Goal: Information Seeking & Learning: Learn about a topic

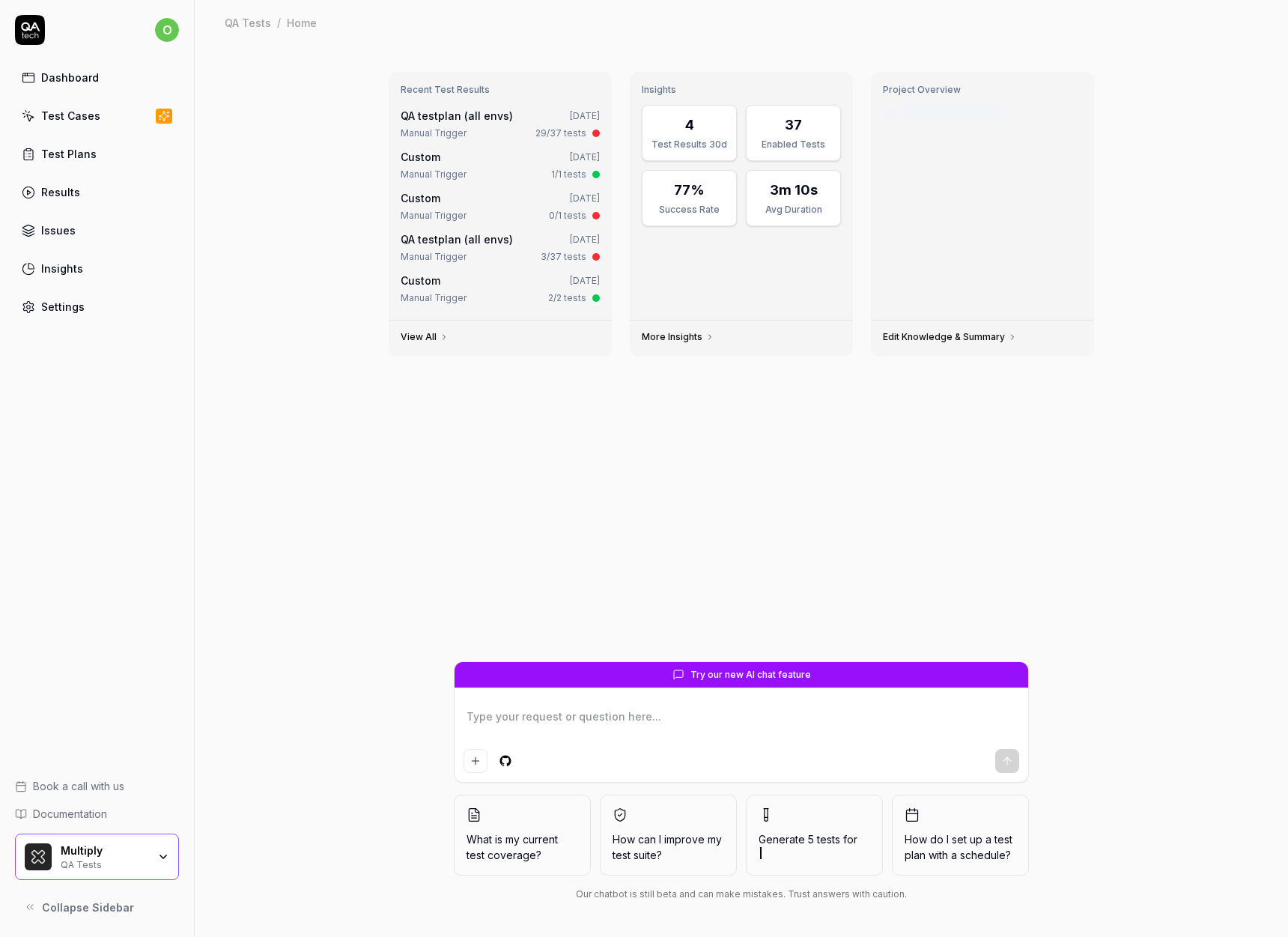
type textarea "*"
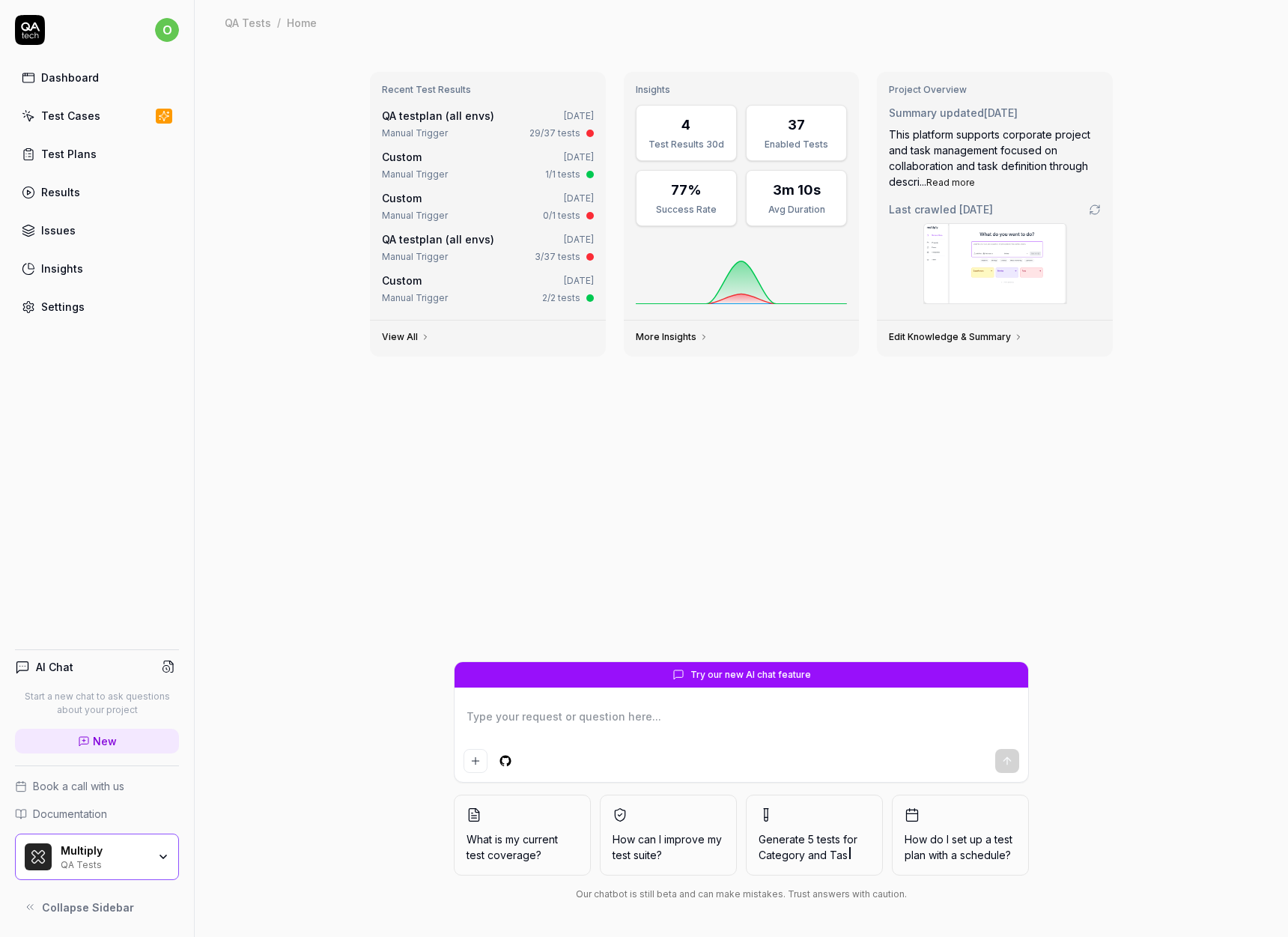
click at [233, 260] on div "Recent Test Results QA testplan (all envs) [DATE] Manual Trigger 29/37 tests Cu…" at bounding box center [741, 491] width 1094 height 892
click at [275, 341] on div "Recent Test Results QA testplan (all envs) [DATE] Manual Trigger 29/37 tests Cu…" at bounding box center [741, 491] width 1094 height 892
click at [275, 336] on div "Recent Test Results QA testplan (all envs) [DATE] Manual Trigger 29/37 tests Cu…" at bounding box center [741, 491] width 1094 height 892
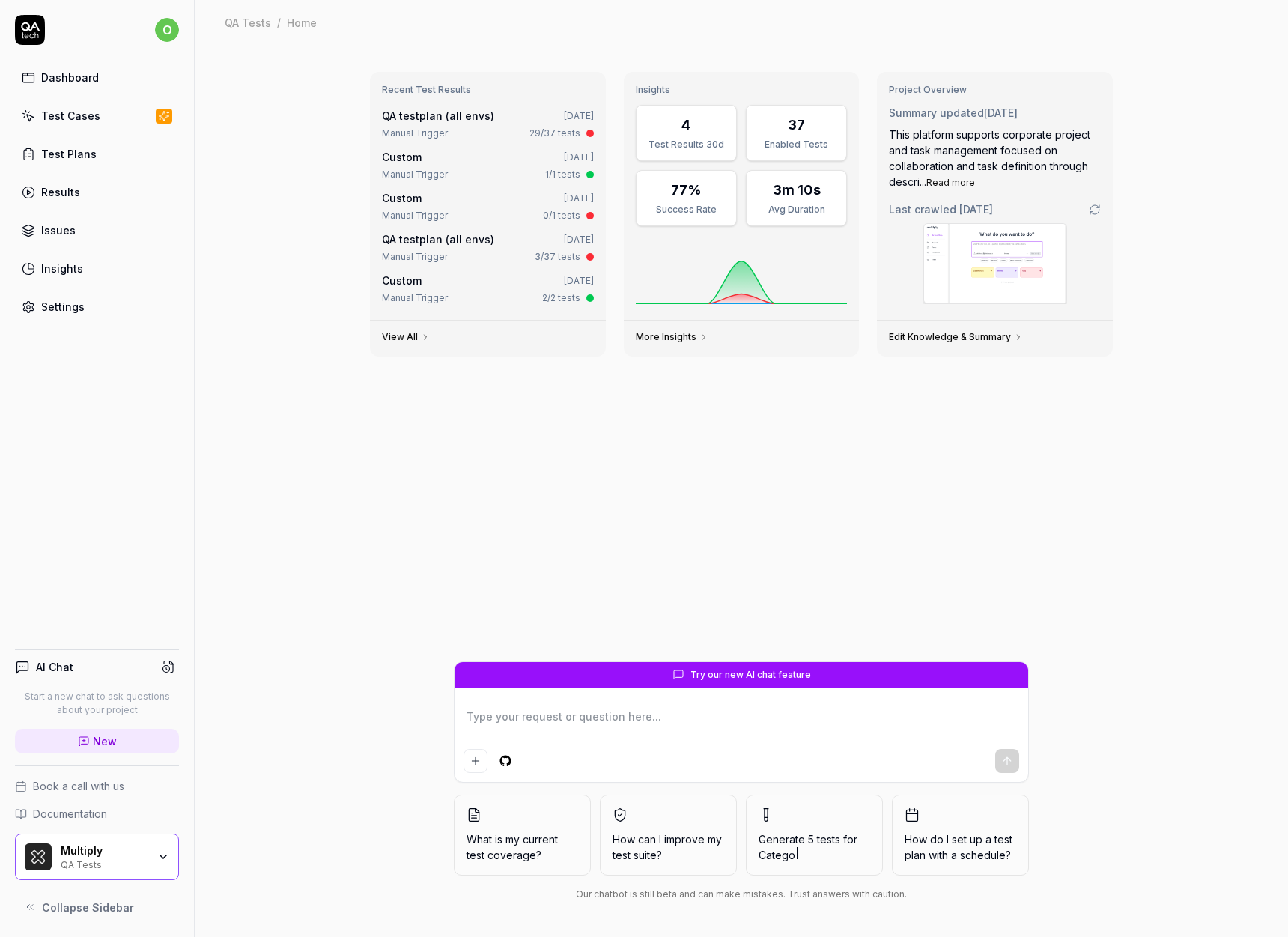
click at [276, 333] on div "Recent Test Results QA testplan (all envs) [DATE] Manual Trigger 29/37 tests Cu…" at bounding box center [741, 491] width 1094 height 892
click at [276, 332] on div "Recent Test Results QA testplan (all envs) [DATE] Manual Trigger 29/37 tests Cu…" at bounding box center [741, 491] width 1094 height 892
click at [282, 353] on div "Recent Test Results QA testplan (all envs) [DATE] Manual Trigger 29/37 tests Cu…" at bounding box center [741, 491] width 1094 height 892
click at [277, 356] on div "Recent Test Results QA testplan (all envs) [DATE] Manual Trigger 29/37 tests Cu…" at bounding box center [741, 491] width 1094 height 892
click at [277, 358] on div "Recent Test Results QA testplan (all envs) [DATE] Manual Trigger 29/37 tests Cu…" at bounding box center [741, 491] width 1094 height 892
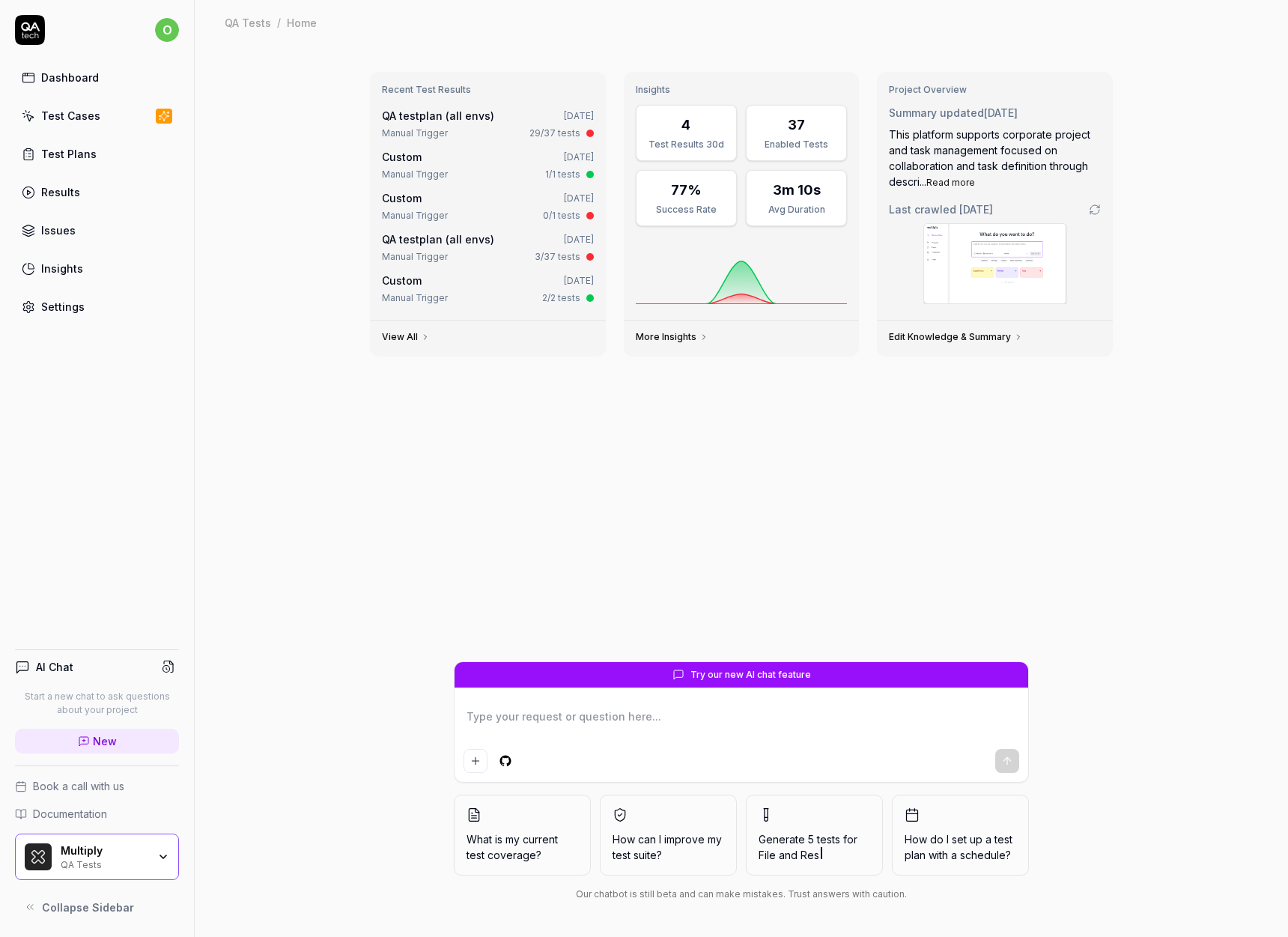
click at [236, 266] on div "Recent Test Results QA testplan (all envs) [DATE] Manual Trigger 29/37 tests Cu…" at bounding box center [741, 491] width 1094 height 892
click at [236, 265] on div "Recent Test Results QA testplan (all envs) [DATE] Manual Trigger 29/37 tests Cu…" at bounding box center [741, 491] width 1094 height 892
click at [235, 270] on div "Recent Test Results QA testplan (all envs) [DATE] Manual Trigger 29/37 tests Cu…" at bounding box center [741, 491] width 1094 height 892
click at [248, 271] on div "Recent Test Results QA testplan (all envs) [DATE] Manual Trigger 29/37 tests Cu…" at bounding box center [741, 491] width 1094 height 892
click at [247, 270] on div "Recent Test Results QA testplan (all envs) [DATE] Manual Trigger 29/37 tests Cu…" at bounding box center [741, 491] width 1094 height 892
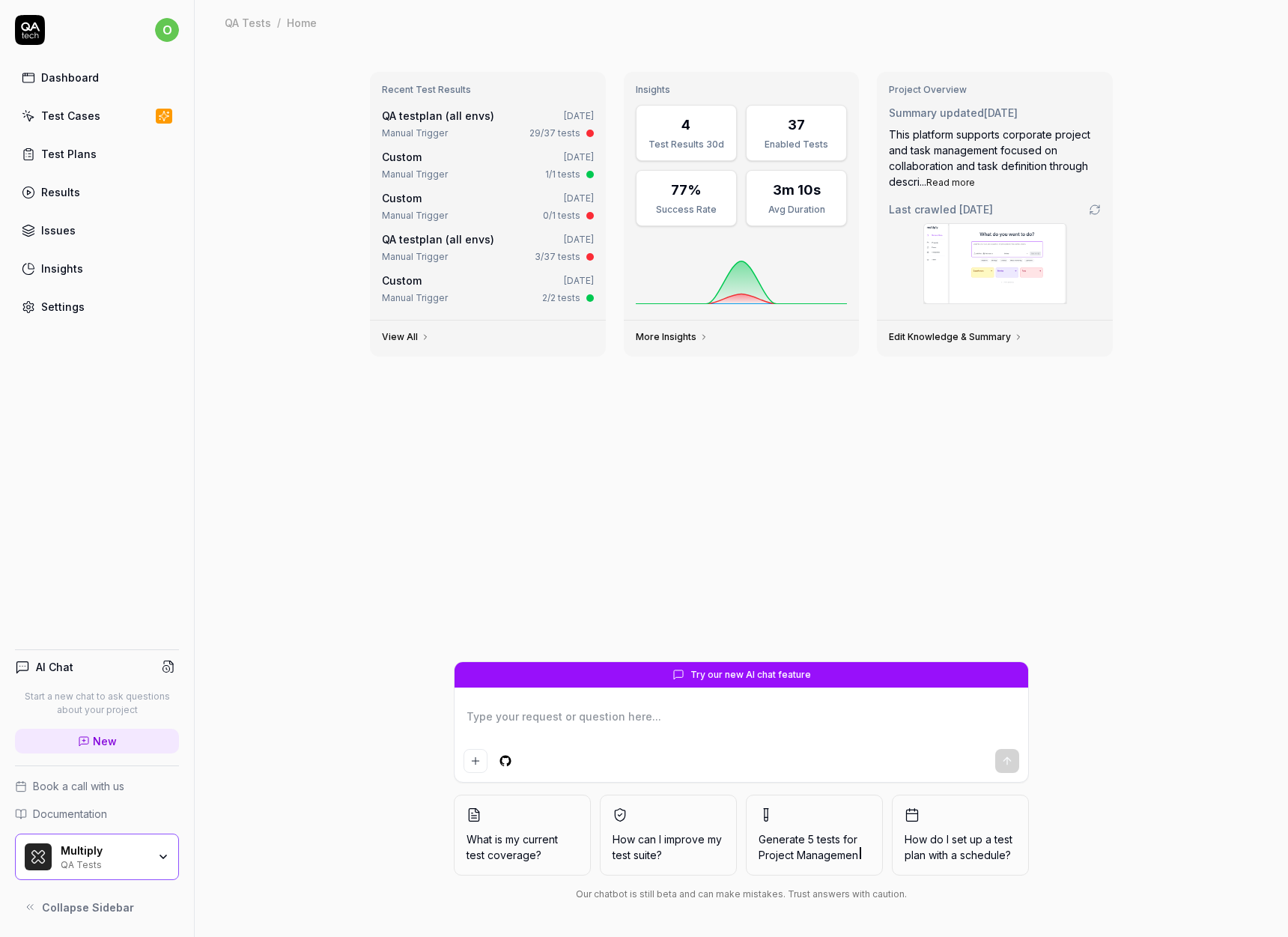
click at [248, 268] on div "Recent Test Results QA testplan (all envs) [DATE] Manual Trigger 29/37 tests Cu…" at bounding box center [741, 491] width 1094 height 892
click at [248, 270] on div "Recent Test Results QA testplan (all envs) [DATE] Manual Trigger 29/37 tests Cu…" at bounding box center [741, 491] width 1094 height 892
click at [249, 271] on div "Recent Test Results QA testplan (all envs) [DATE] Manual Trigger 29/37 tests Cu…" at bounding box center [741, 491] width 1094 height 892
click at [251, 268] on div "Recent Test Results QA testplan (all envs) [DATE] Manual Trigger 29/37 tests Cu…" at bounding box center [741, 491] width 1094 height 892
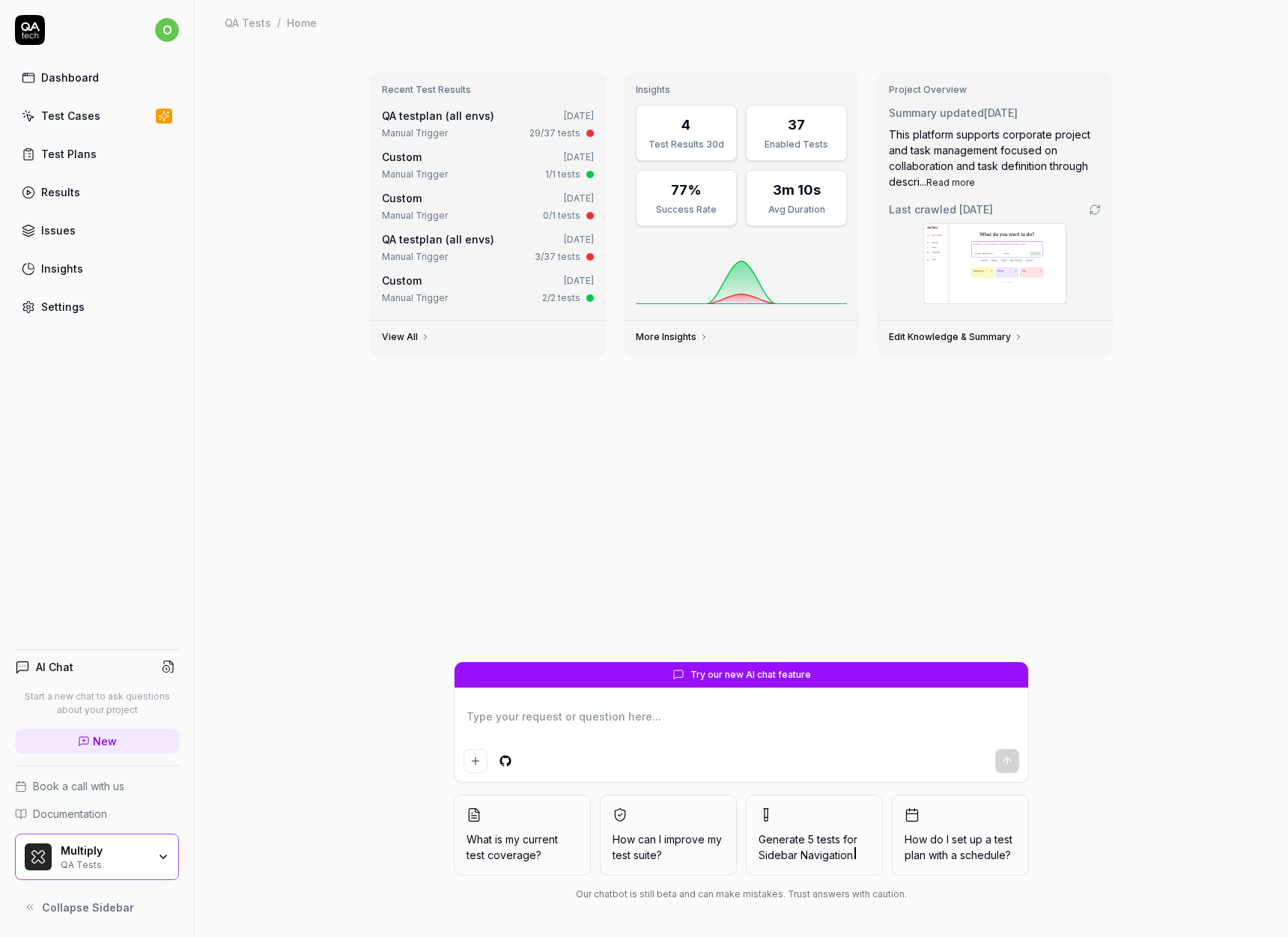
click at [255, 266] on div "Recent Test Results QA testplan (all envs) [DATE] Manual Trigger 29/37 tests Cu…" at bounding box center [741, 491] width 1094 height 892
click at [237, 290] on div "Recent Test Results QA testplan (all envs) [DATE] Manual Trigger 29/37 tests Cu…" at bounding box center [741, 491] width 1094 height 892
click at [235, 284] on div "Recent Test Results QA testplan (all envs) [DATE] Manual Trigger 29/37 tests Cu…" at bounding box center [741, 491] width 1094 height 892
click at [235, 292] on div "Recent Test Results QA testplan (all envs) [DATE] Manual Trigger 29/37 tests Cu…" at bounding box center [741, 491] width 1094 height 892
click at [230, 295] on div "Recent Test Results QA testplan (all envs) [DATE] Manual Trigger 29/37 tests Cu…" at bounding box center [741, 491] width 1094 height 892
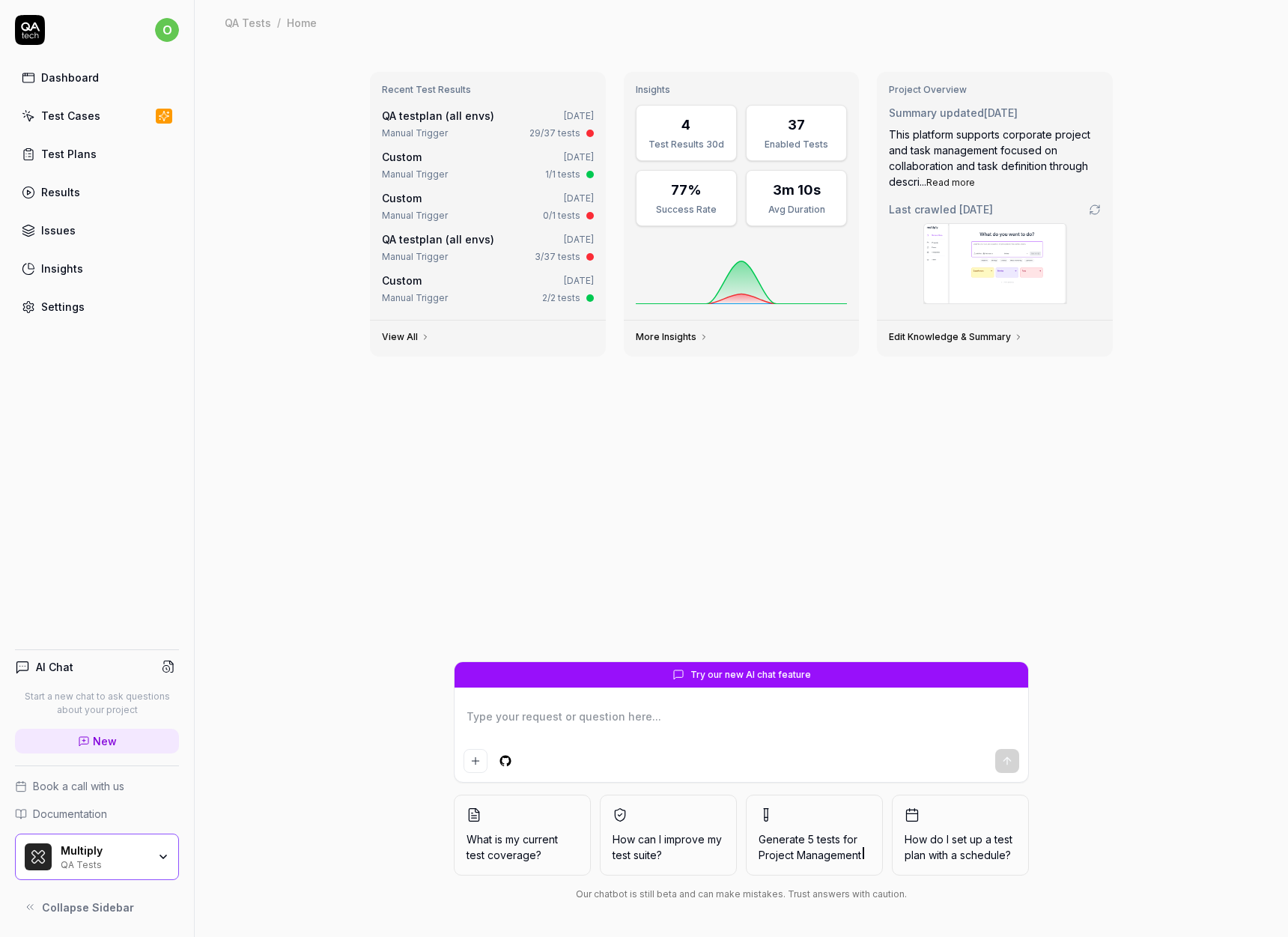
click at [230, 295] on div "Recent Test Results QA testplan (all envs) [DATE] Manual Trigger 29/37 tests Cu…" at bounding box center [741, 491] width 1094 height 892
click at [242, 267] on div "Recent Test Results QA testplan (all envs) [DATE] Manual Trigger 29/37 tests Cu…" at bounding box center [741, 491] width 1094 height 892
click at [240, 243] on div "Recent Test Results QA testplan (all envs) [DATE] Manual Trigger 29/37 tests Cu…" at bounding box center [741, 491] width 1094 height 892
click at [239, 244] on div "Recent Test Results QA testplan (all envs) [DATE] Manual Trigger 29/37 tests Cu…" at bounding box center [741, 491] width 1094 height 892
click at [239, 245] on div "Recent Test Results QA testplan (all envs) [DATE] Manual Trigger 29/37 tests Cu…" at bounding box center [741, 491] width 1094 height 892
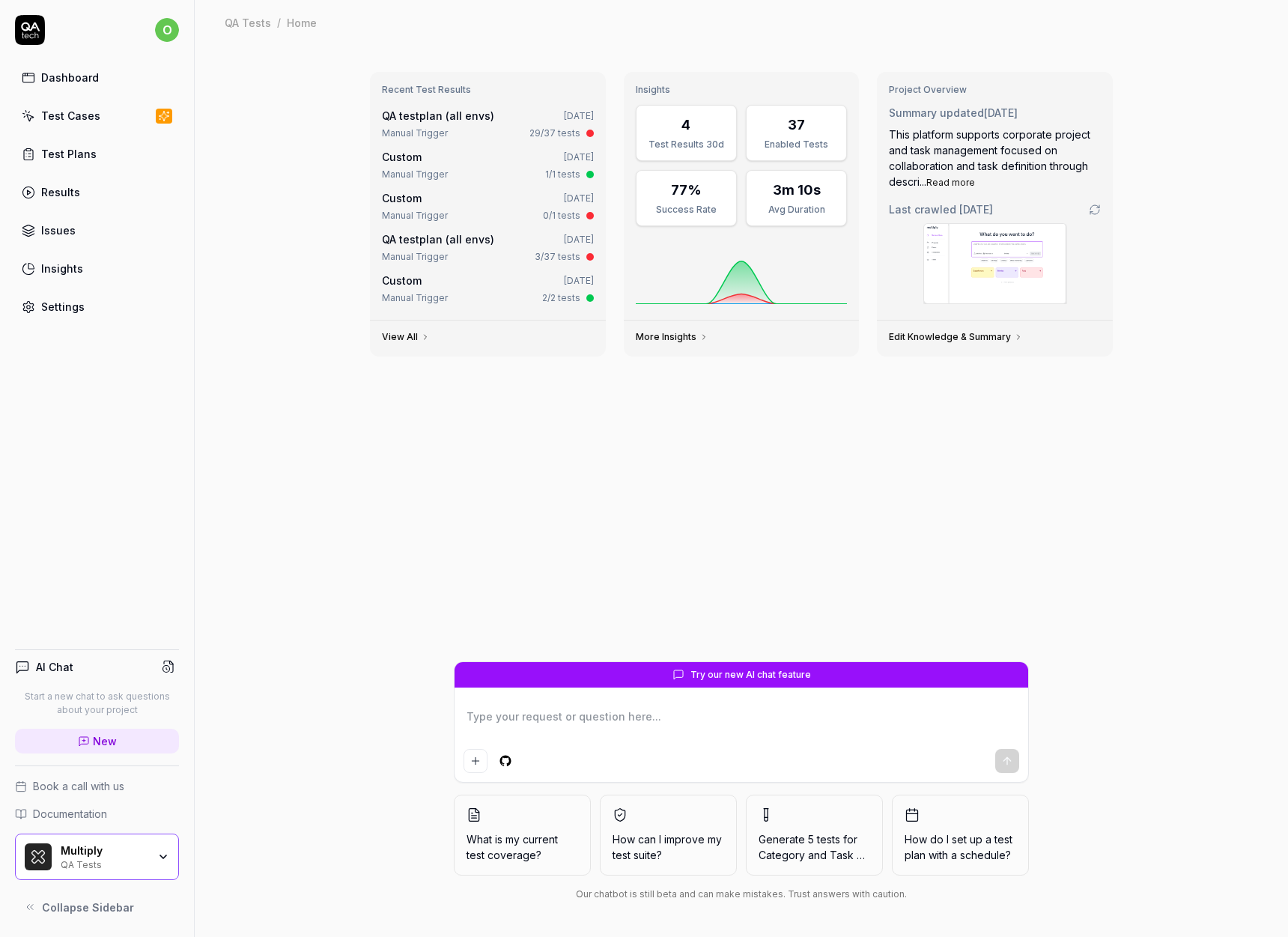
click at [239, 246] on div "Recent Test Results QA testplan (all envs) [DATE] Manual Trigger 29/37 tests Cu…" at bounding box center [741, 491] width 1094 height 892
click at [243, 222] on div "Recent Test Results QA testplan (all envs) [DATE] Manual Trigger 29/37 tests Cu…" at bounding box center [741, 491] width 1094 height 892
drag, startPoint x: 251, startPoint y: 215, endPoint x: 252, endPoint y: 204, distance: 11.0
click at [251, 214] on div "Recent Test Results QA testplan (all envs) [DATE] Manual Trigger 29/37 tests Cu…" at bounding box center [741, 491] width 1094 height 892
click at [266, 220] on div "Recent Test Results QA testplan (all envs) [DATE] Manual Trigger 29/37 tests Cu…" at bounding box center [741, 491] width 1094 height 892
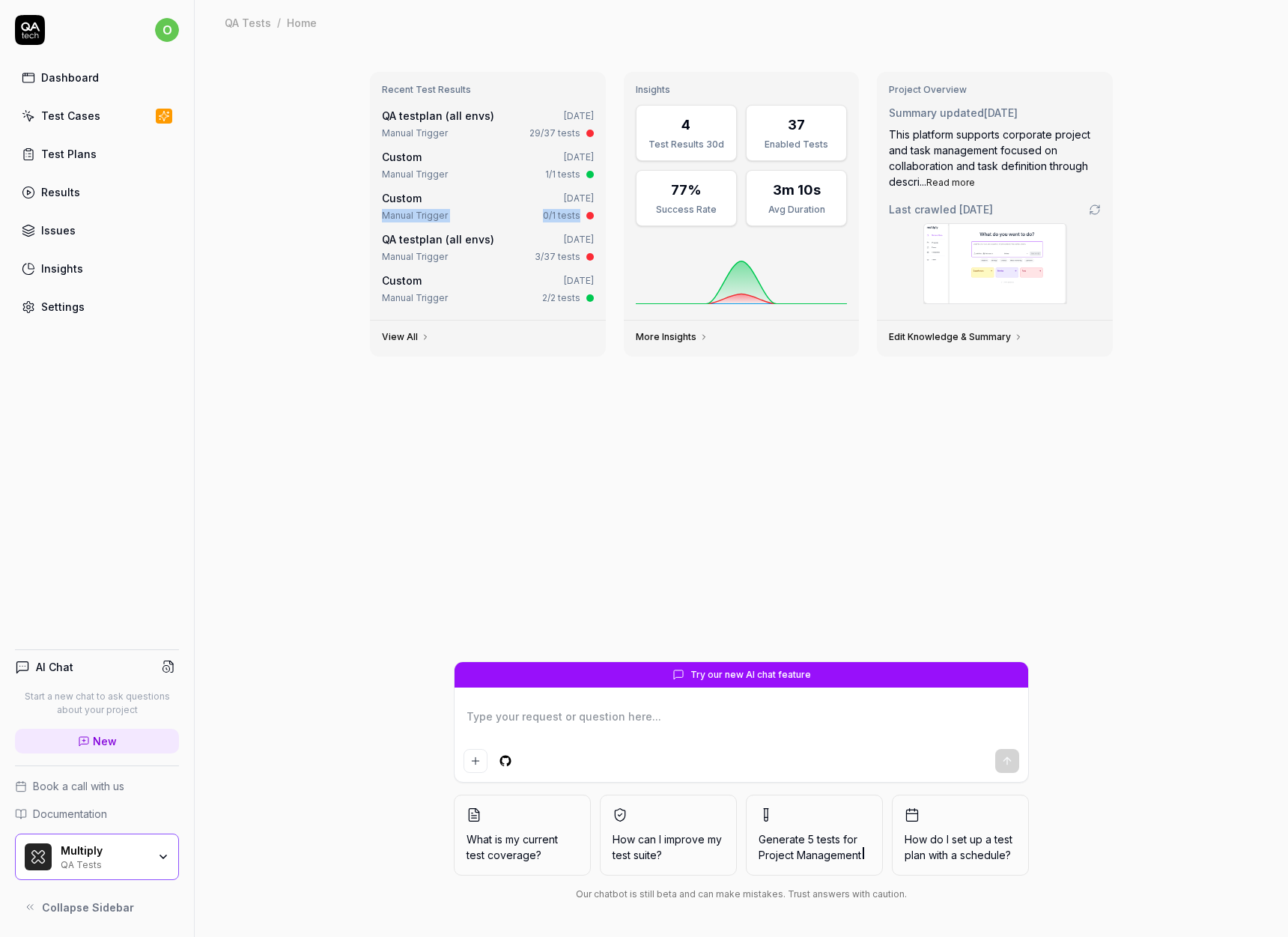
click at [256, 211] on div "Recent Test Results QA testplan (all envs) [DATE] Manual Trigger 29/37 tests Cu…" at bounding box center [741, 491] width 1094 height 892
click at [250, 195] on div "Recent Test Results QA testplan (all envs) [DATE] Manual Trigger 29/37 tests Cu…" at bounding box center [741, 491] width 1094 height 892
click at [88, 222] on link "Issues" at bounding box center [97, 230] width 164 height 30
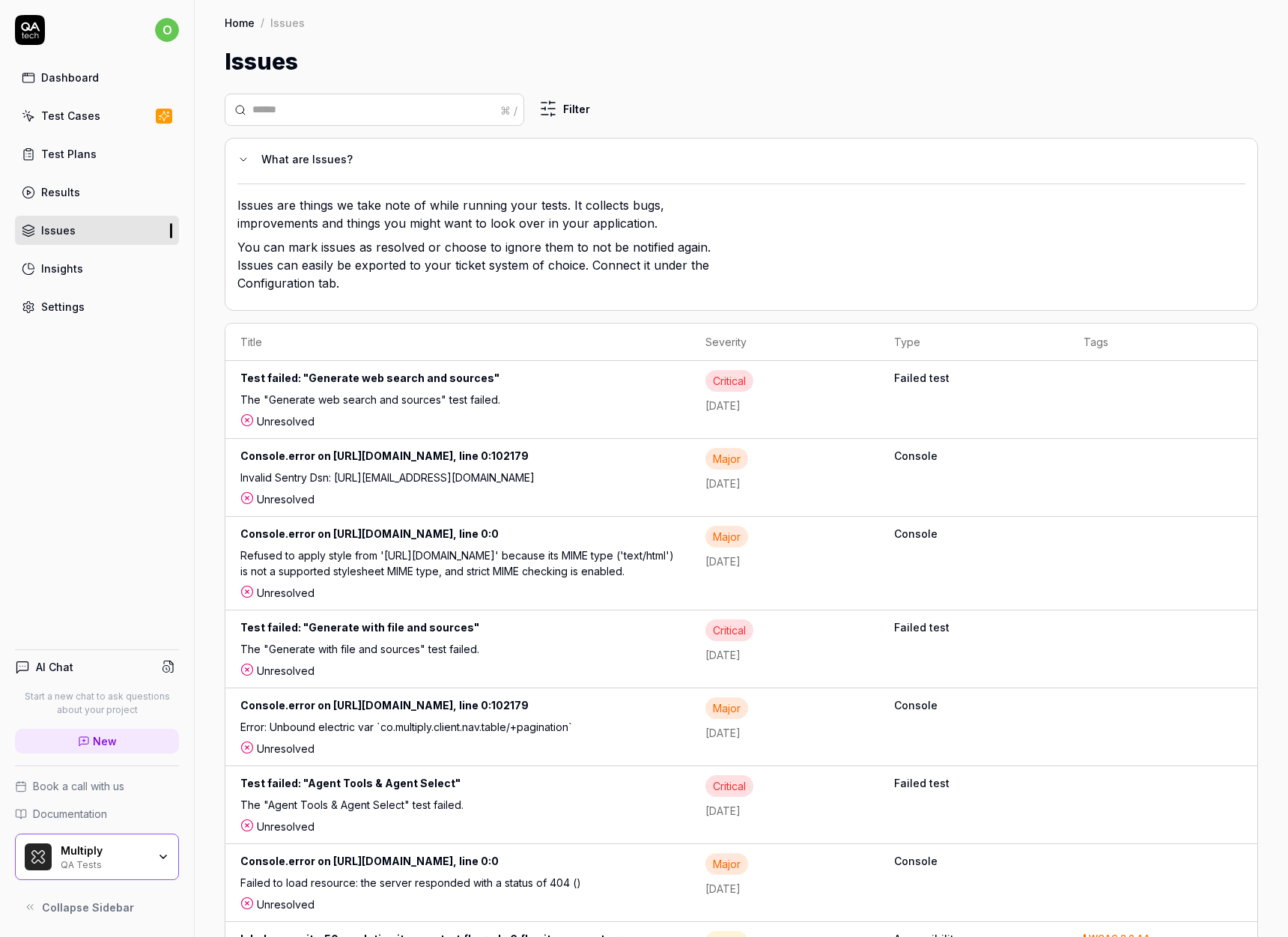
click at [76, 71] on div "Dashboard" at bounding box center [70, 78] width 58 height 16
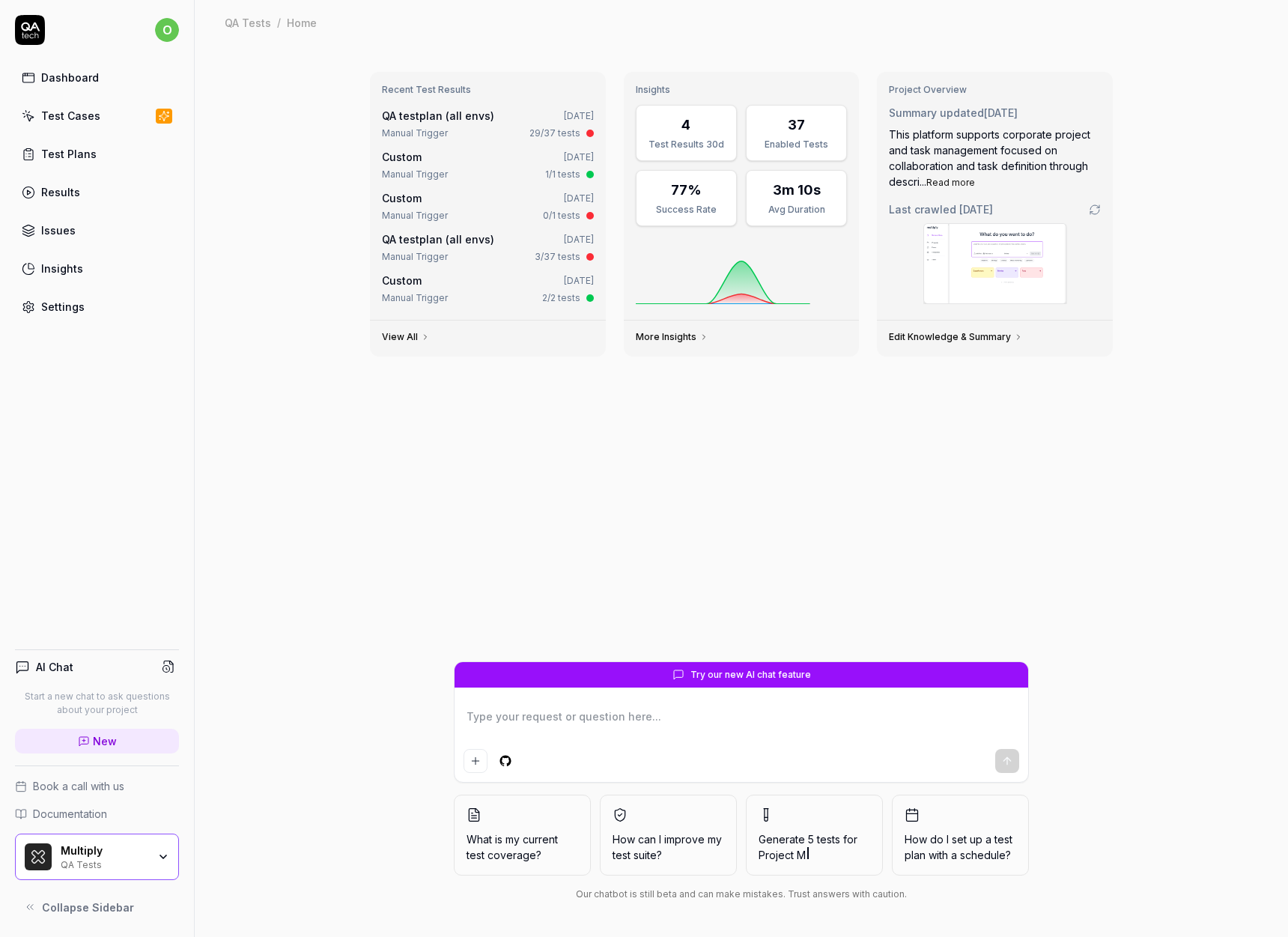
click at [94, 112] on div "Test Cases" at bounding box center [71, 116] width 59 height 16
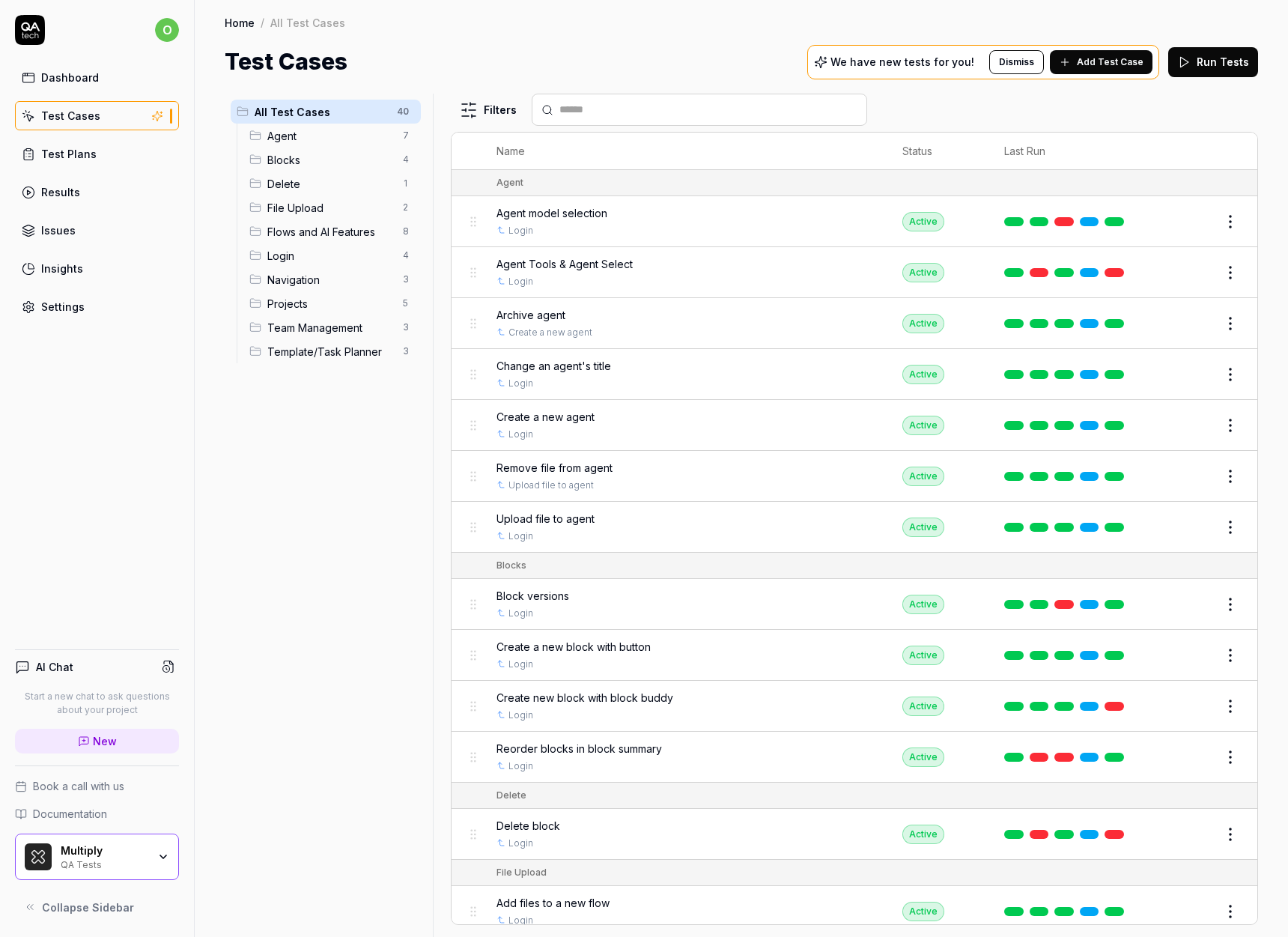
click at [91, 84] on div "Dashboard" at bounding box center [70, 78] width 58 height 16
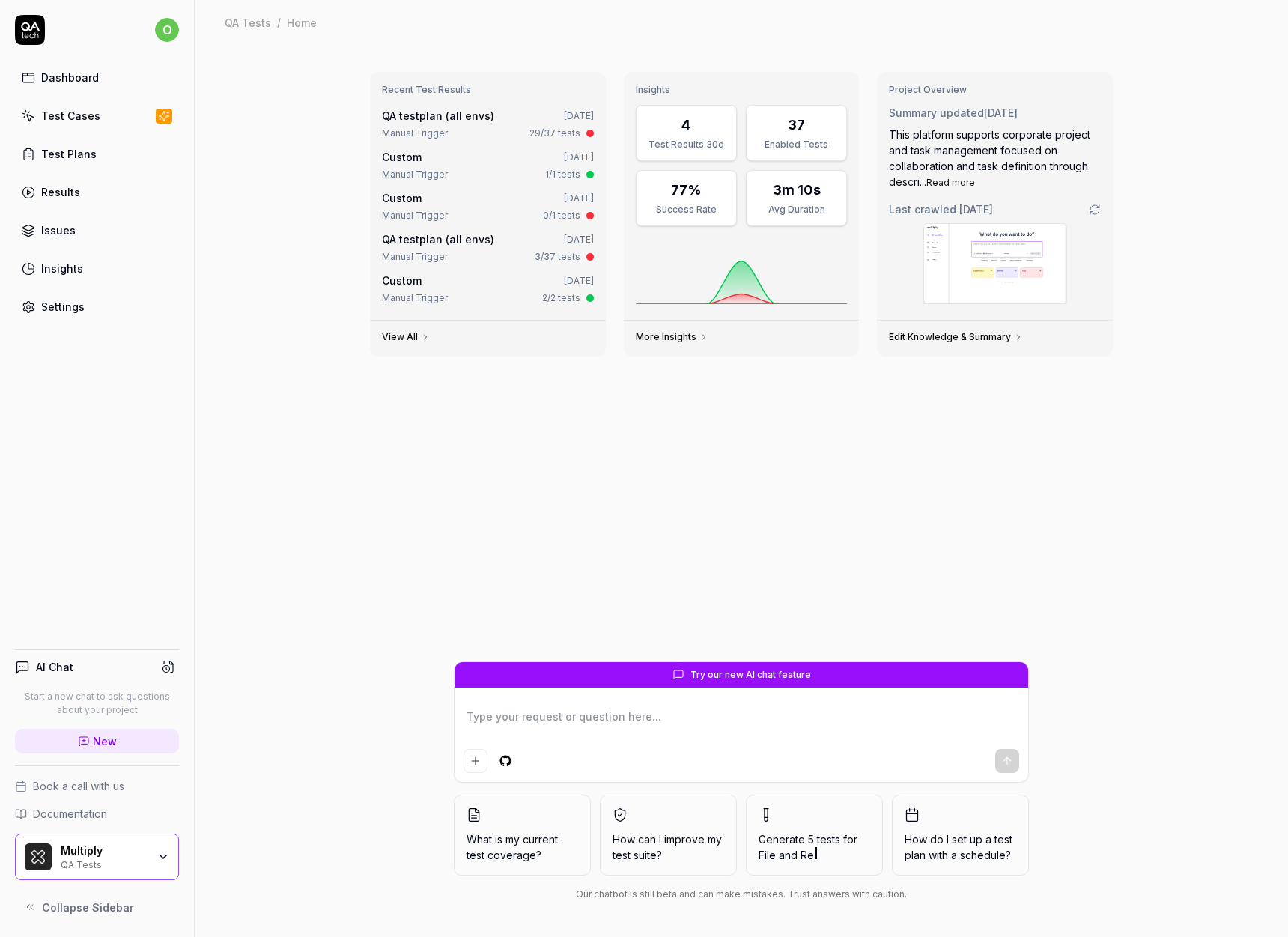
click at [1161, 120] on div "Recent Test Results QA testplan (all envs) [DATE] Manual Trigger 29/37 tests Cu…" at bounding box center [741, 491] width 1094 height 892
click at [1161, 138] on div "Recent Test Results QA testplan (all envs) [DATE] Manual Trigger 29/37 tests Cu…" at bounding box center [741, 491] width 1094 height 892
click at [958, 177] on button "Read more" at bounding box center [950, 183] width 48 height 14
click at [618, 712] on textarea at bounding box center [741, 724] width 555 height 37
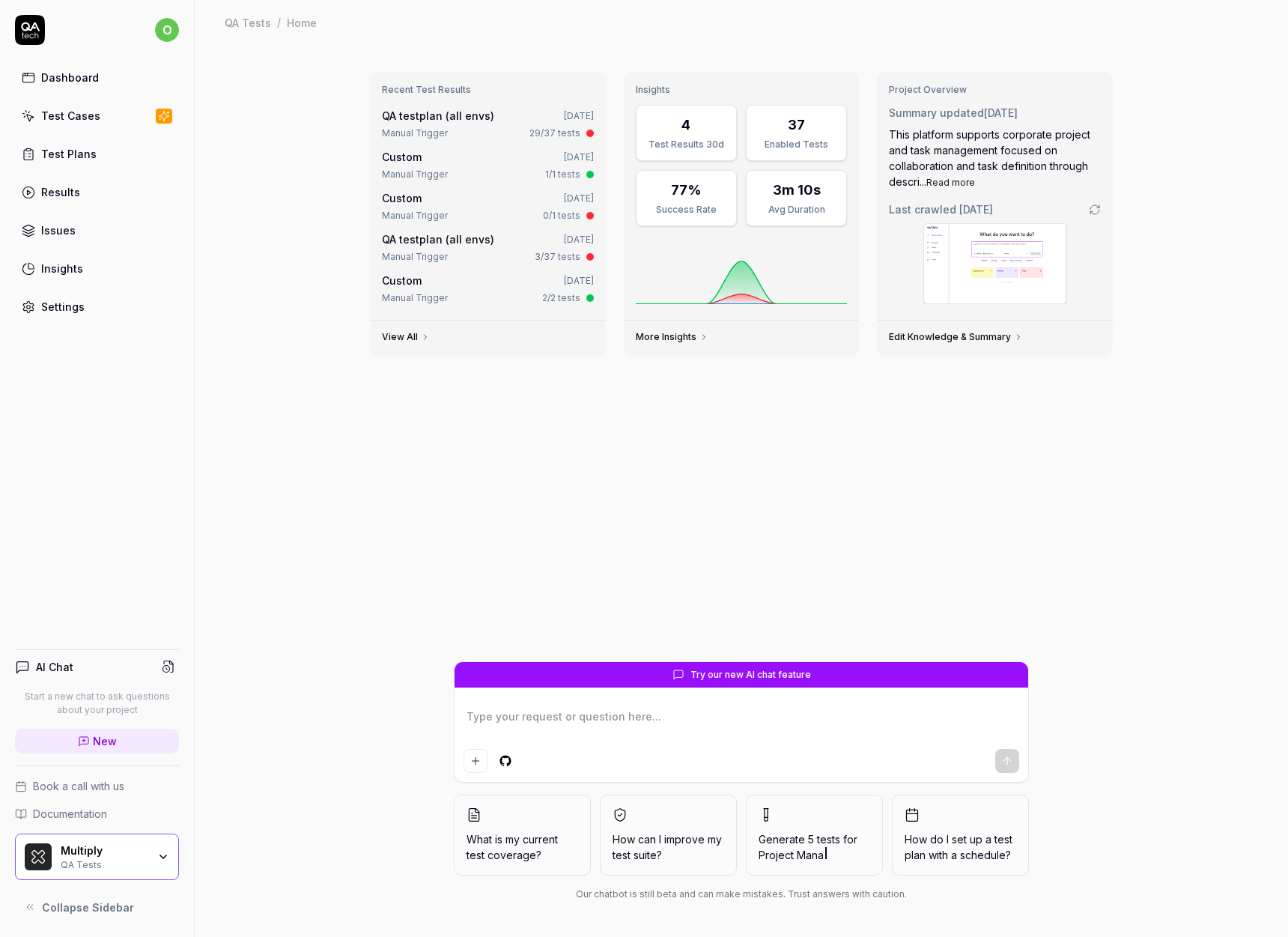
click at [1173, 477] on div "Recent Test Results QA testplan (all envs) [DATE] Manual Trigger 29/37 tests Cu…" at bounding box center [741, 491] width 1094 height 892
